Goal: Task Accomplishment & Management: Complete application form

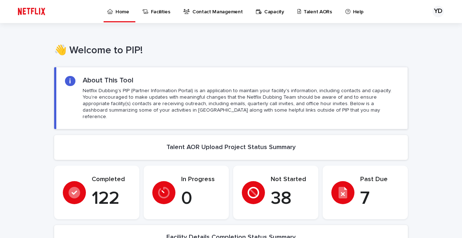
click at [303, 11] on p "Talent AORs" at bounding box center [317, 7] width 28 height 15
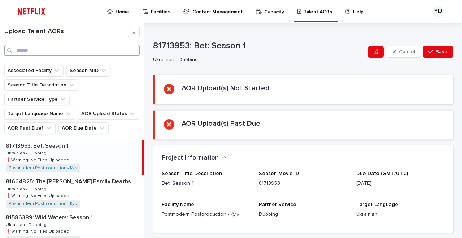
click at [51, 51] on input "Search" at bounding box center [71, 51] width 135 height 12
type input "********"
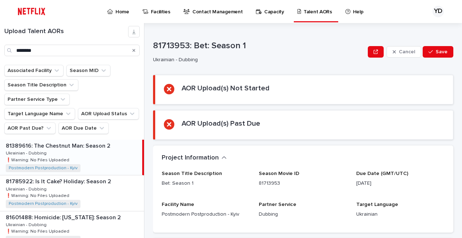
click at [73, 140] on div "81389616: The Chestnut Man: Season 2 81389616: The Chestnut Man: Season 2 Ukrai…" at bounding box center [71, 157] width 142 height 35
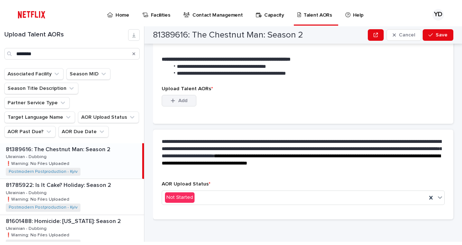
scroll to position [201, 0]
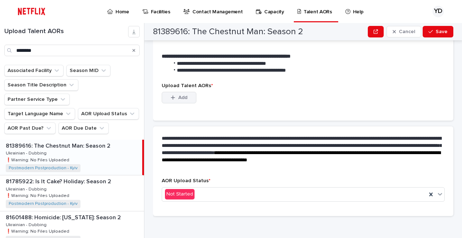
click at [174, 96] on icon "button" at bounding box center [173, 97] width 4 height 5
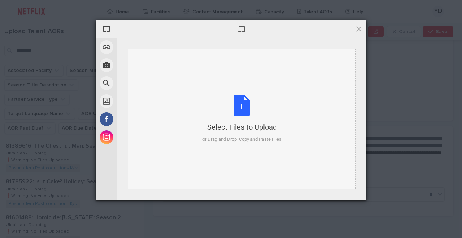
click at [173, 99] on div "Select Files to Upload or Drag and Drop, Copy and Paste Files" at bounding box center [241, 119] width 227 height 141
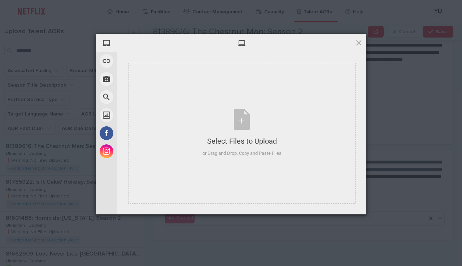
scroll to position [174, 0]
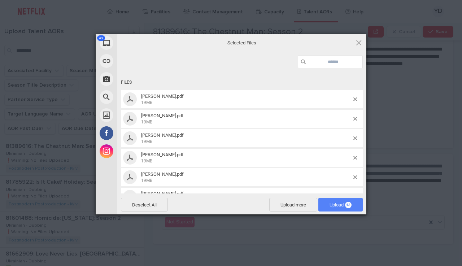
click at [329, 204] on span "Upload 43" at bounding box center [340, 204] width 22 height 5
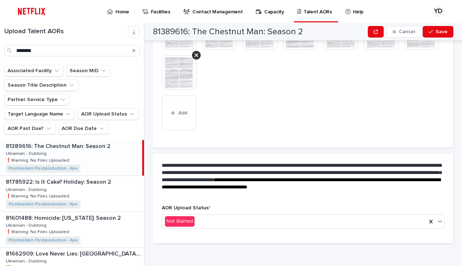
scroll to position [444, 0]
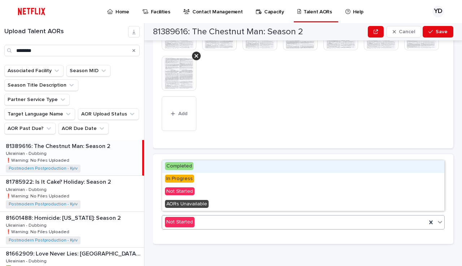
click at [195, 219] on input "text" at bounding box center [195, 222] width 1 height 6
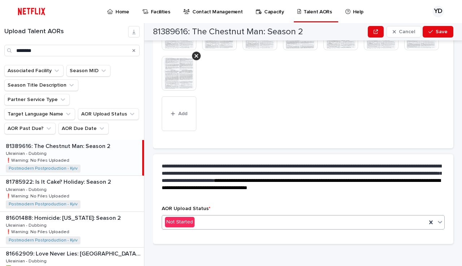
click at [245, 223] on div "Not Started" at bounding box center [294, 222] width 264 height 12
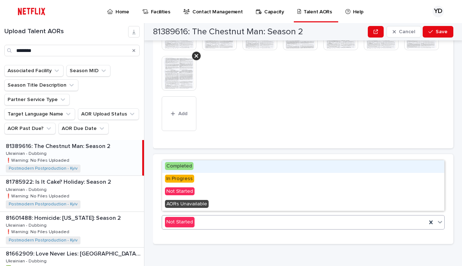
click at [241, 221] on div "Not Started" at bounding box center [294, 222] width 264 height 12
click at [201, 164] on div "Completed" at bounding box center [303, 166] width 282 height 13
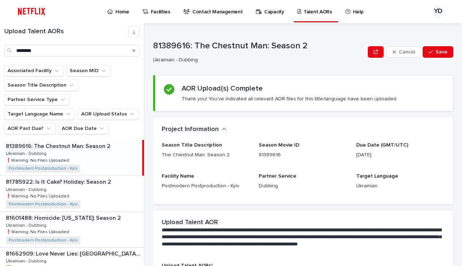
scroll to position [0, 0]
click at [440, 54] on span "Save" at bounding box center [441, 51] width 12 height 5
